Goal: Register for event/course

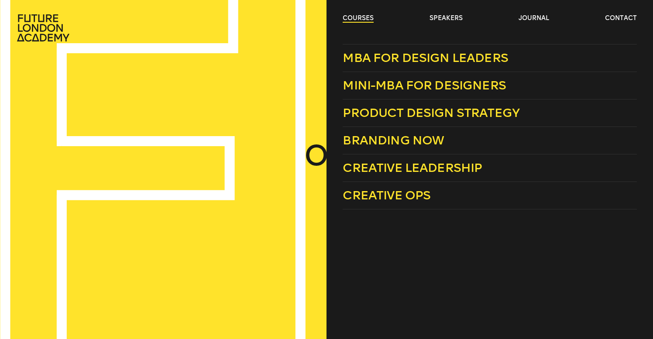
click at [356, 19] on link "courses" at bounding box center [358, 18] width 31 height 9
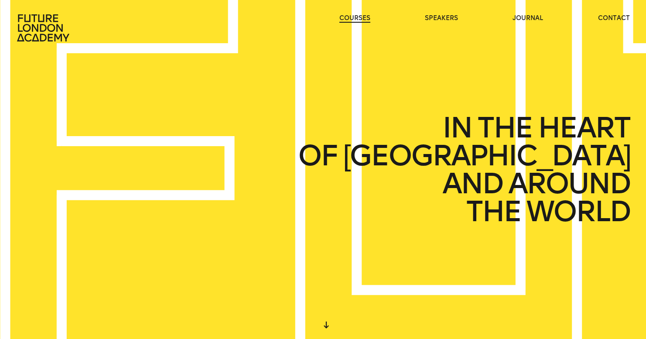
click at [356, 19] on link "courses" at bounding box center [355, 18] width 31 height 9
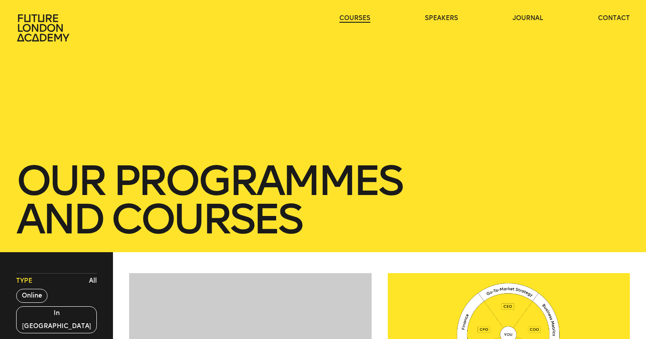
click at [356, 19] on link "courses" at bounding box center [355, 18] width 31 height 9
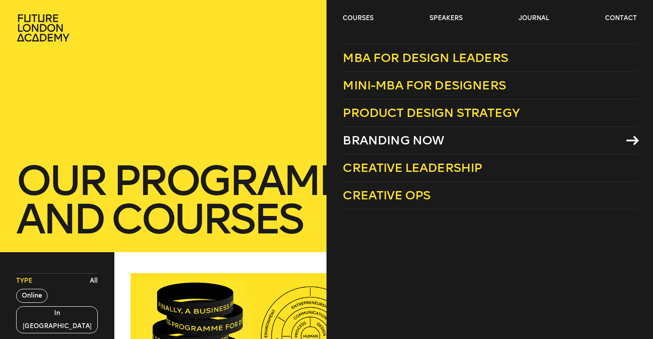
click at [409, 137] on span "Branding Now" at bounding box center [393, 140] width 101 height 14
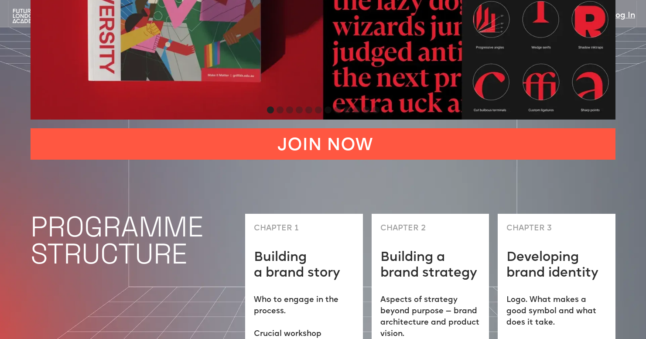
scroll to position [2226, 0]
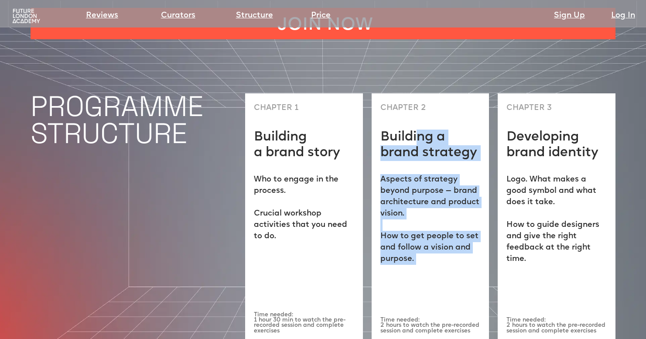
drag, startPoint x: 418, startPoint y: 82, endPoint x: 417, endPoint y: 254, distance: 172.4
click at [417, 254] on div "CHAPTER 2 Building a brand strategy Aspects of strategy beyond purpose — brand …" at bounding box center [431, 217] width 118 height 249
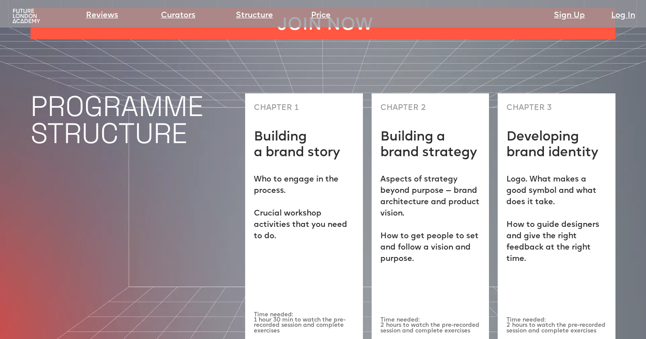
click at [297, 246] on div "CHAPTER 1 Building a brand story Who to engage in the process. ‍ Crucial worksh…" at bounding box center [304, 217] width 118 height 249
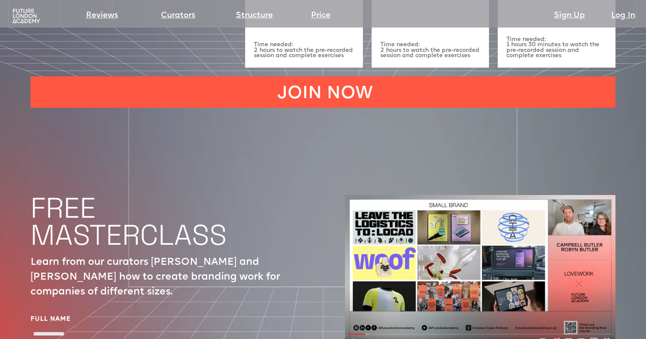
scroll to position [2899, 0]
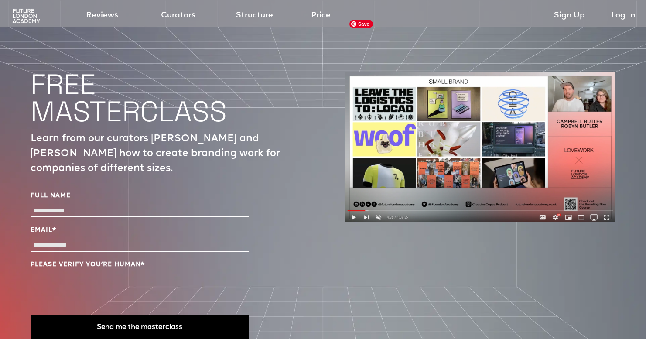
click at [357, 160] on img at bounding box center [480, 147] width 271 height 151
click at [354, 161] on img at bounding box center [480, 147] width 271 height 151
click at [427, 118] on img at bounding box center [480, 147] width 271 height 151
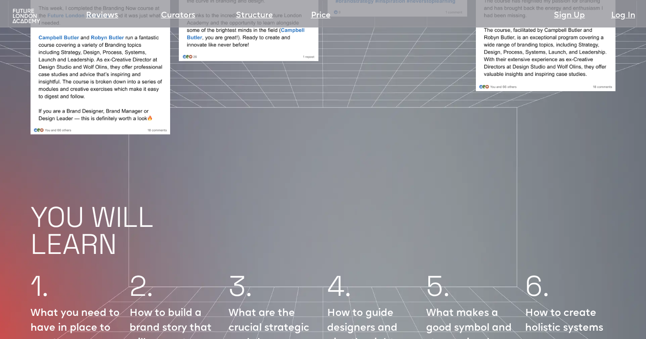
scroll to position [727, 0]
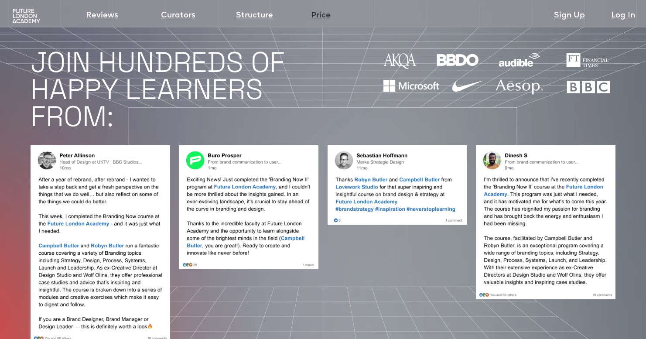
click at [315, 15] on link "Price" at bounding box center [321, 16] width 20 height 12
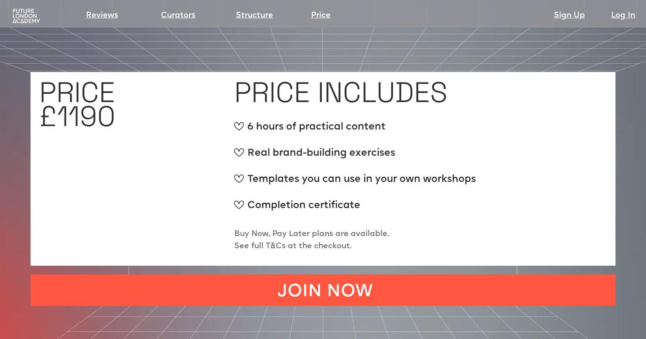
scroll to position [3256, 0]
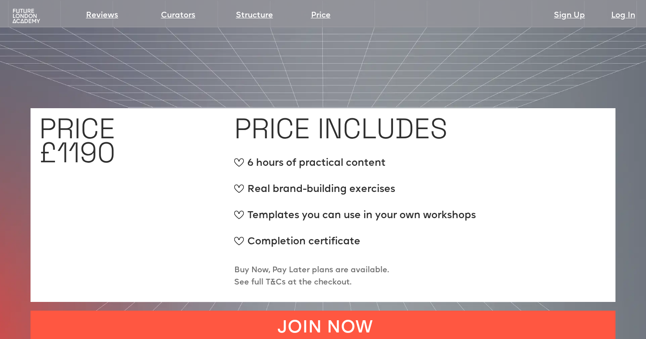
click at [321, 265] on p "Buy Now, Pay Later plans are available. See full T&Cs at the checkout." at bounding box center [311, 277] width 155 height 24
click at [363, 265] on p "Buy Now, Pay Later plans are available. See full T&Cs at the checkout." at bounding box center [311, 277] width 155 height 24
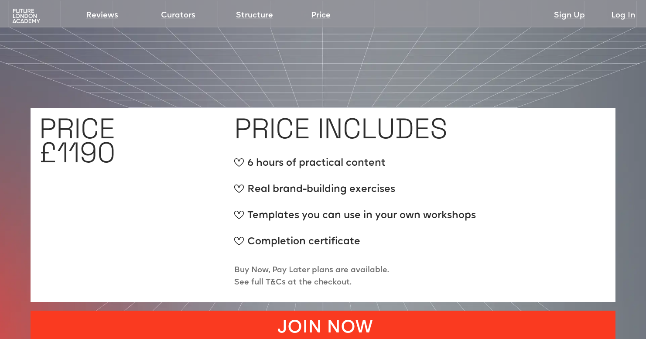
click at [325, 311] on link "JOIN NOW" at bounding box center [323, 326] width 585 height 31
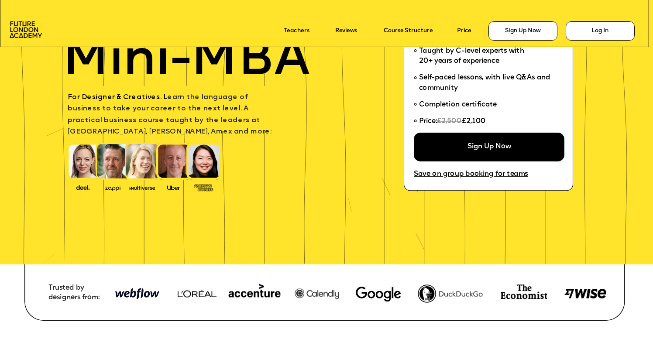
scroll to position [113, 0]
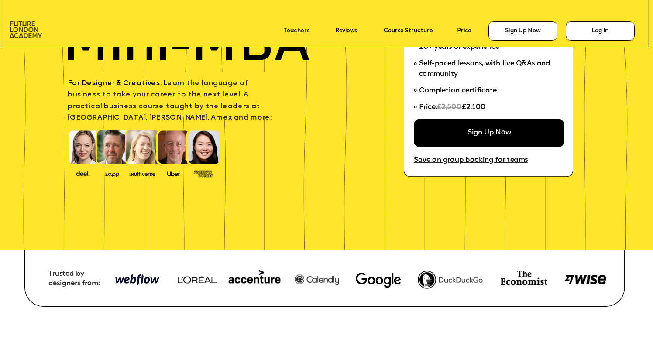
click at [19, 29] on img at bounding box center [26, 29] width 33 height 17
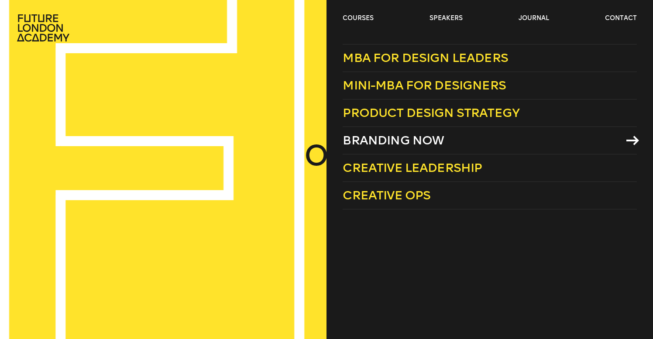
click at [375, 141] on span "Branding Now" at bounding box center [393, 140] width 101 height 14
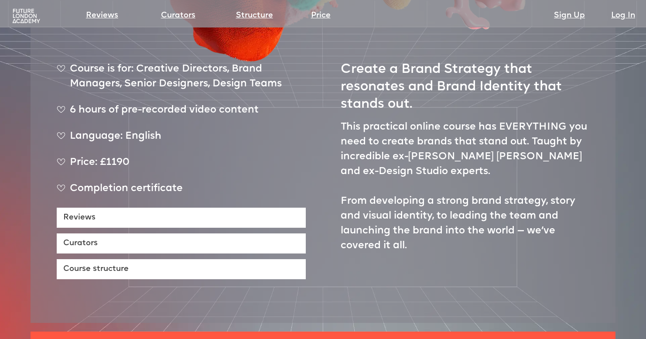
scroll to position [371, 0]
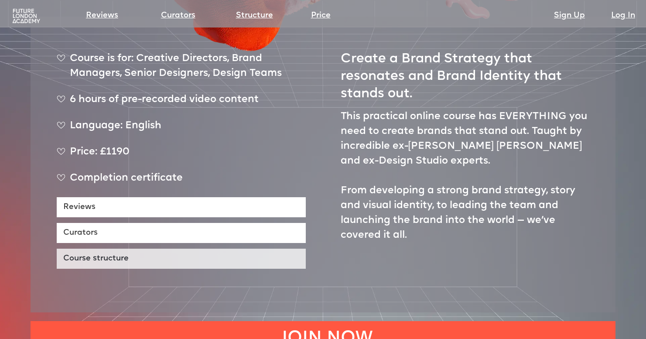
click at [119, 249] on link "Course structure" at bounding box center [181, 259] width 249 height 20
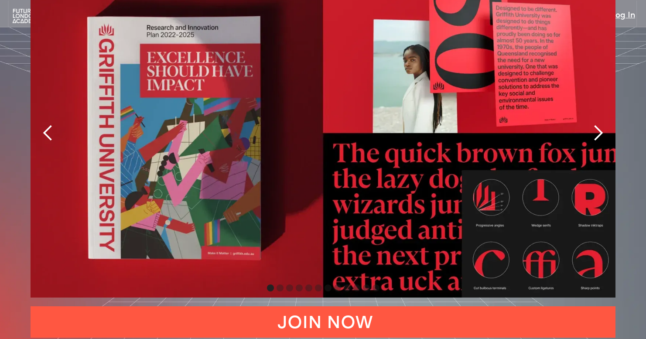
scroll to position [1927, 0]
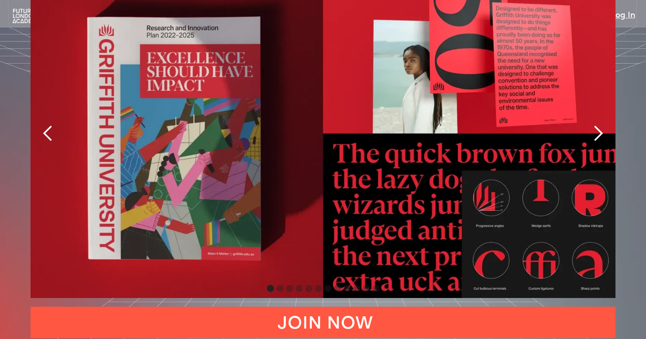
click at [602, 125] on div "next slide" at bounding box center [598, 133] width 17 height 17
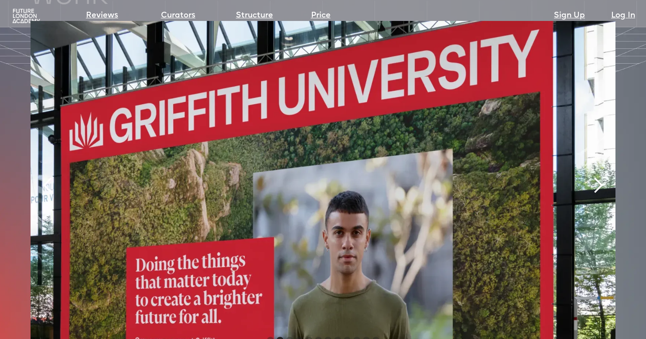
scroll to position [1841, 0]
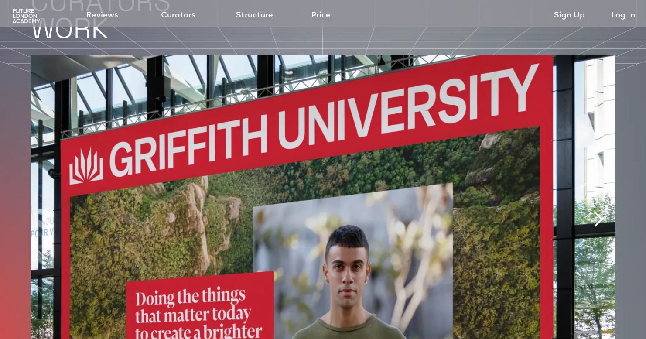
click at [598, 211] on div "next slide" at bounding box center [598, 219] width 17 height 17
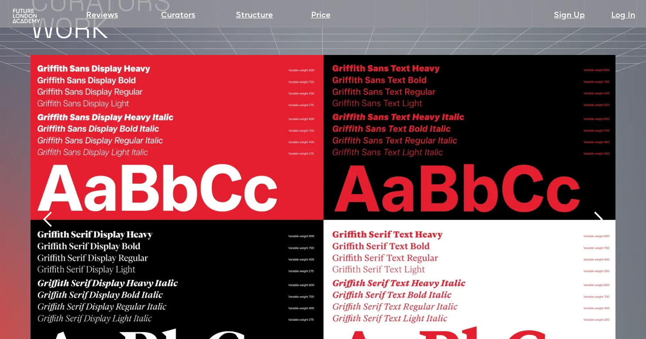
click at [598, 211] on div "next slide" at bounding box center [598, 219] width 17 height 17
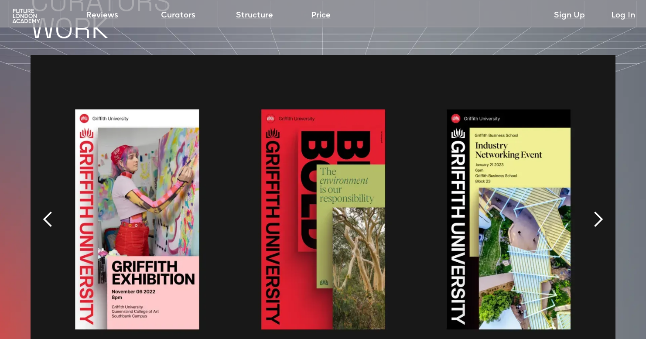
click at [597, 211] on div "next slide" at bounding box center [598, 219] width 17 height 17
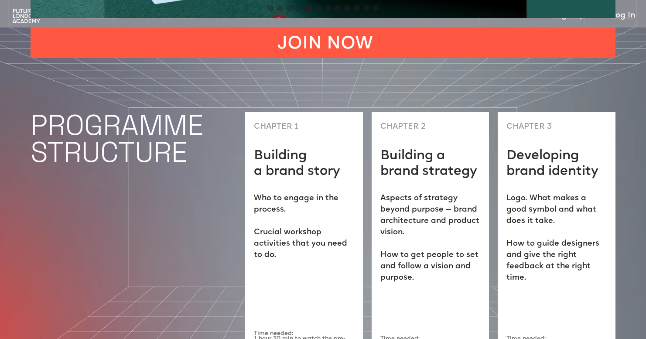
scroll to position [2233, 0]
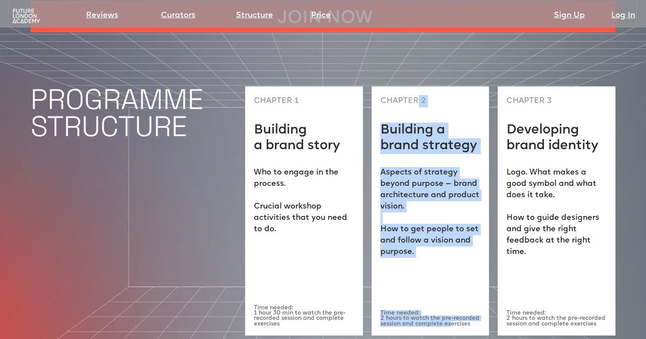
drag, startPoint x: 420, startPoint y: 50, endPoint x: 451, endPoint y: 268, distance: 219.6
click at [451, 268] on div "CHAPTER 2 Building a brand strategy Aspects of strategy beyond purpose — brand …" at bounding box center [431, 210] width 118 height 249
click at [95, 17] on link "Reviews" at bounding box center [102, 16] width 32 height 12
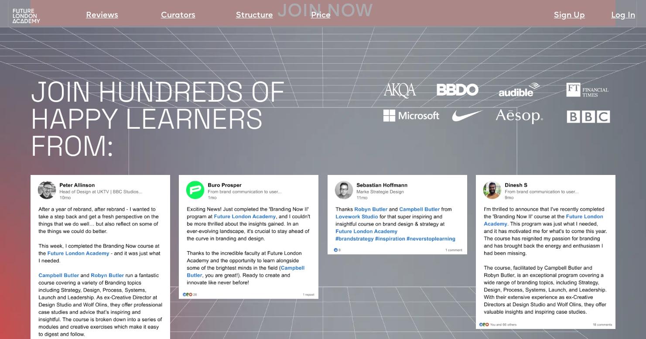
scroll to position [697, 0]
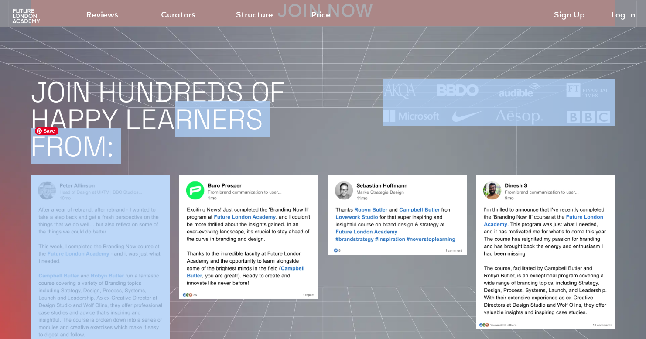
drag, startPoint x: 173, startPoint y: 87, endPoint x: 126, endPoint y: 184, distance: 108.1
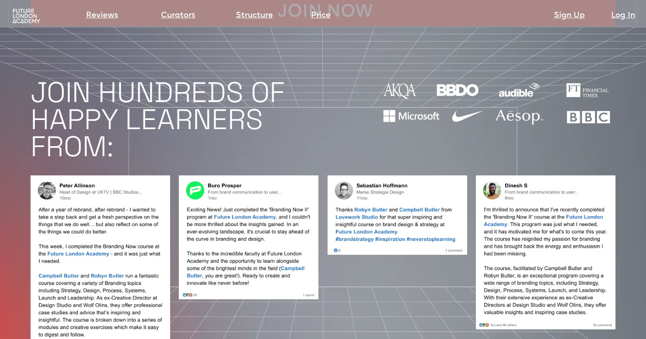
click at [329, 279] on div at bounding box center [398, 273] width 140 height 197
